Goal: Transaction & Acquisition: Obtain resource

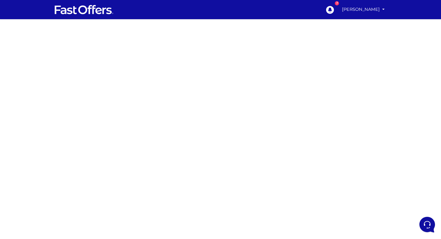
click at [324, 98] on div at bounding box center [220, 169] width 441 height 300
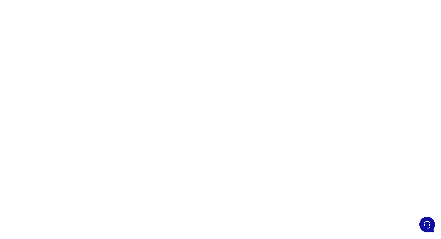
scroll to position [65, 0]
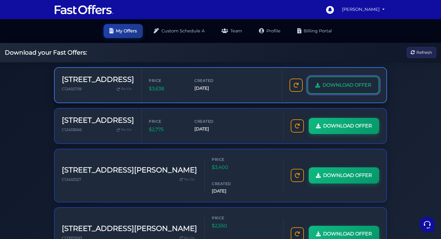
click at [332, 83] on span "DOWNLOAD OFFER" at bounding box center [347, 85] width 49 height 8
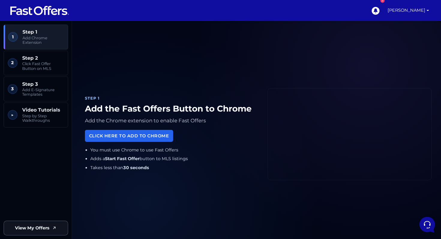
click at [38, 232] on link "View My Offers" at bounding box center [36, 228] width 65 height 15
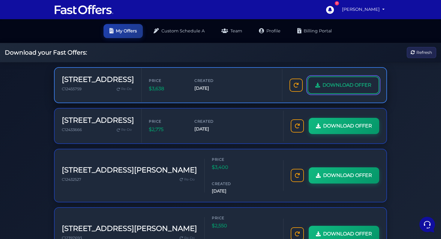
click at [347, 82] on span "DOWNLOAD OFFER" at bounding box center [347, 85] width 49 height 8
